Goal: Use online tool/utility: Use online tool/utility

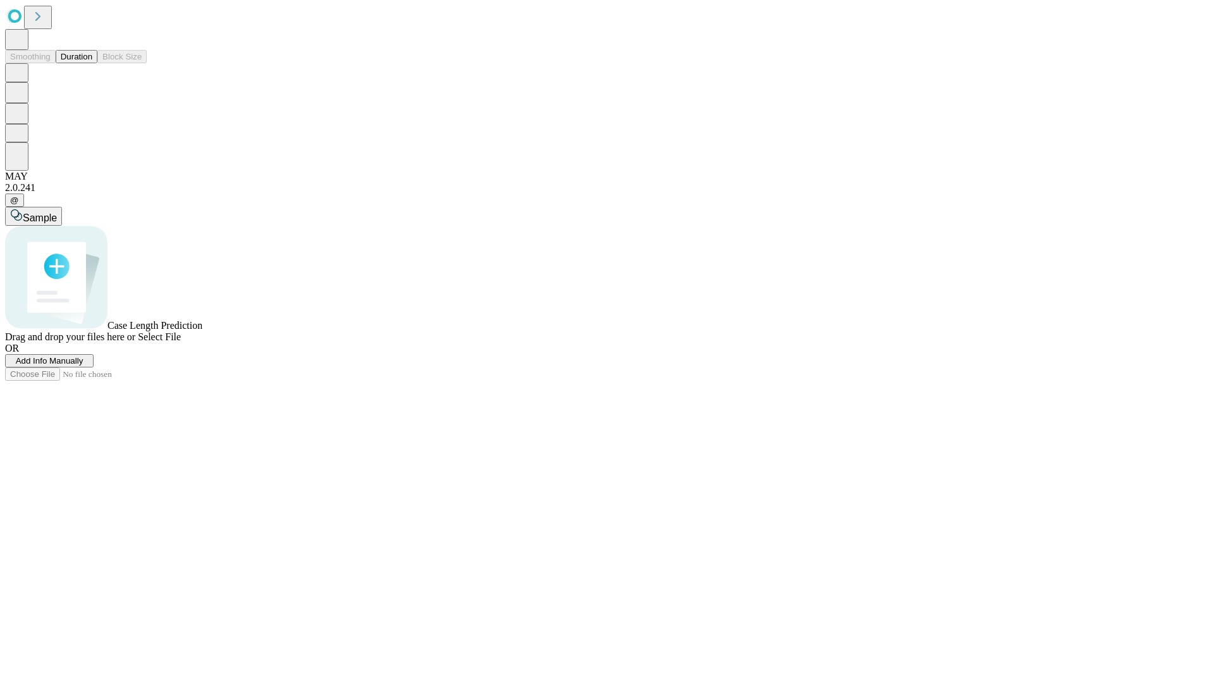
click at [92, 63] on button "Duration" at bounding box center [77, 56] width 42 height 13
click at [181, 342] on span "Select File" at bounding box center [159, 336] width 43 height 11
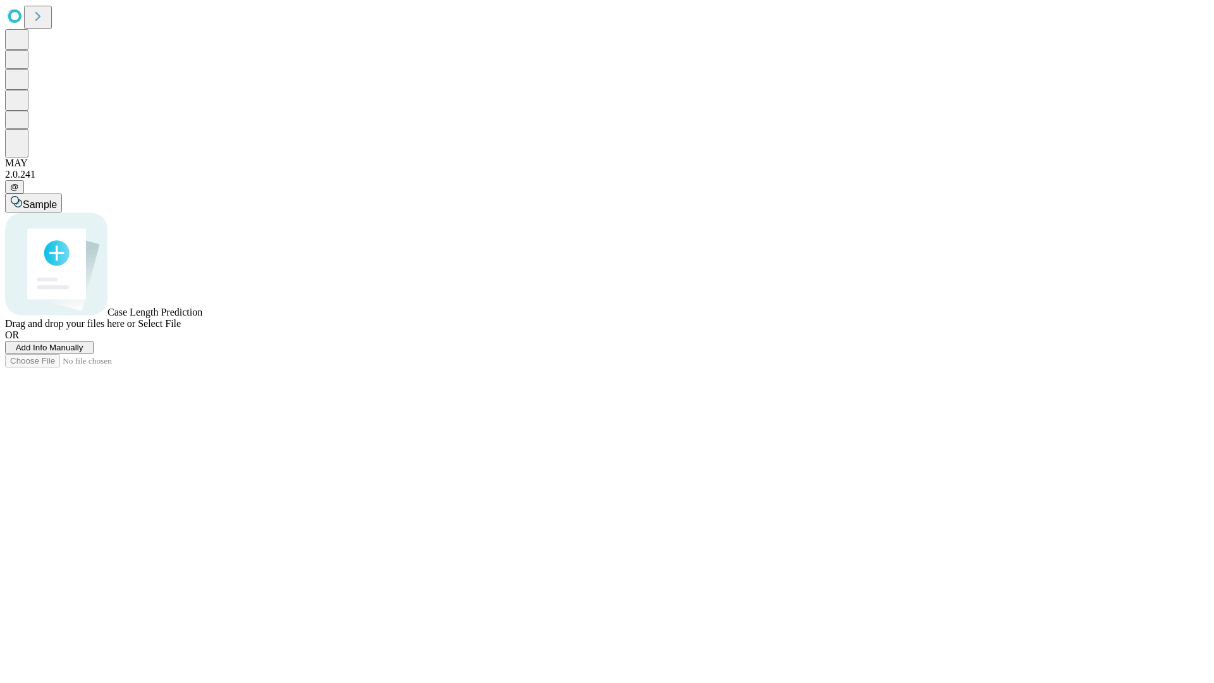
click at [181, 329] on span "Select File" at bounding box center [159, 323] width 43 height 11
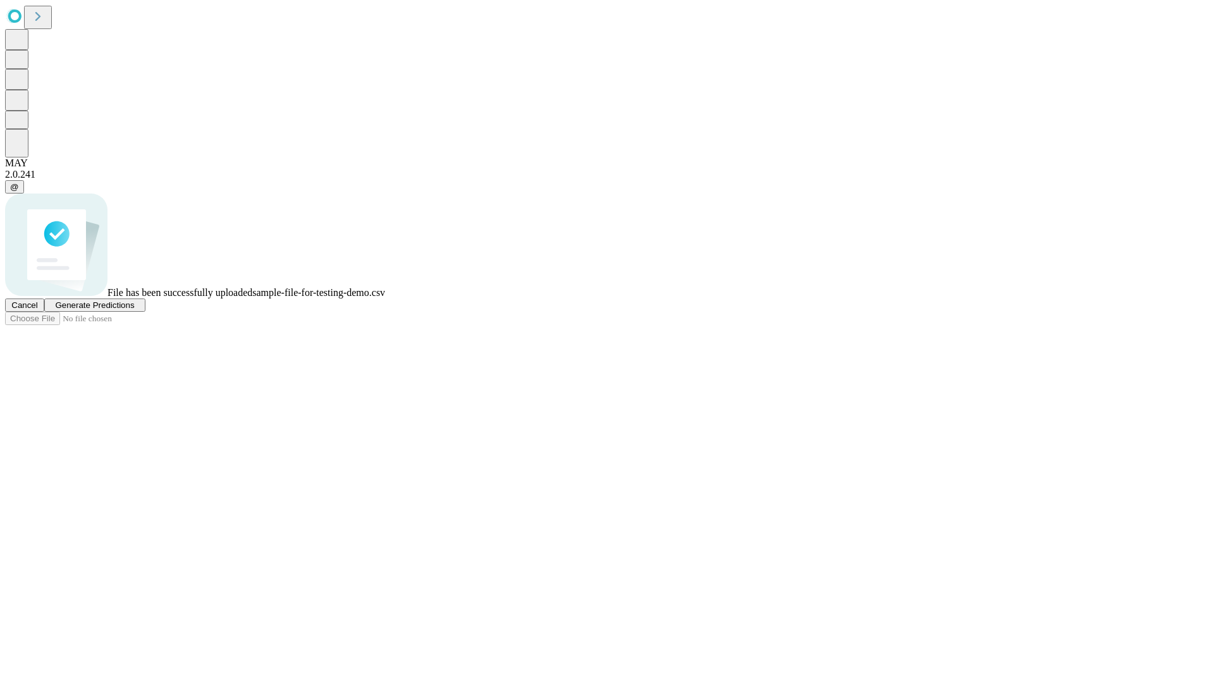
click at [134, 310] on span "Generate Predictions" at bounding box center [94, 304] width 79 height 9
